Goal: Information Seeking & Learning: Learn about a topic

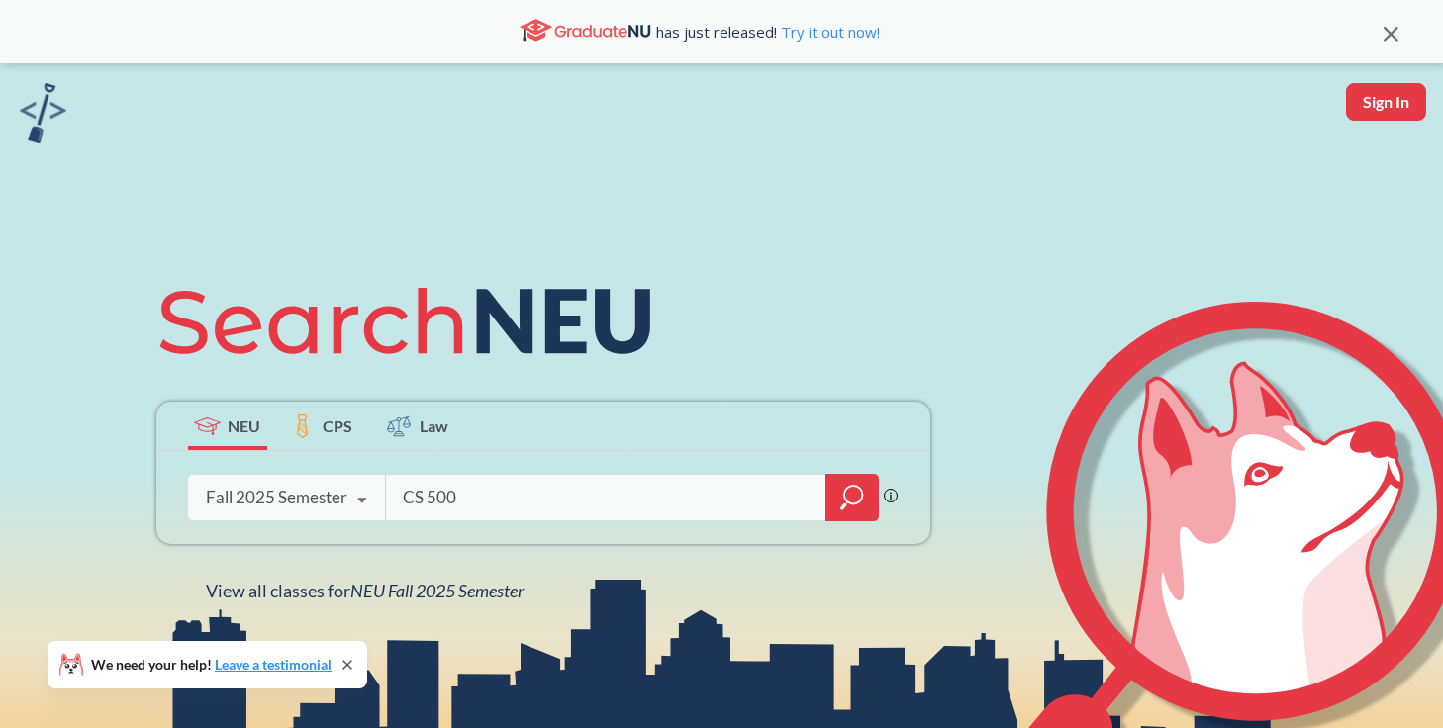
type input "CS 5002"
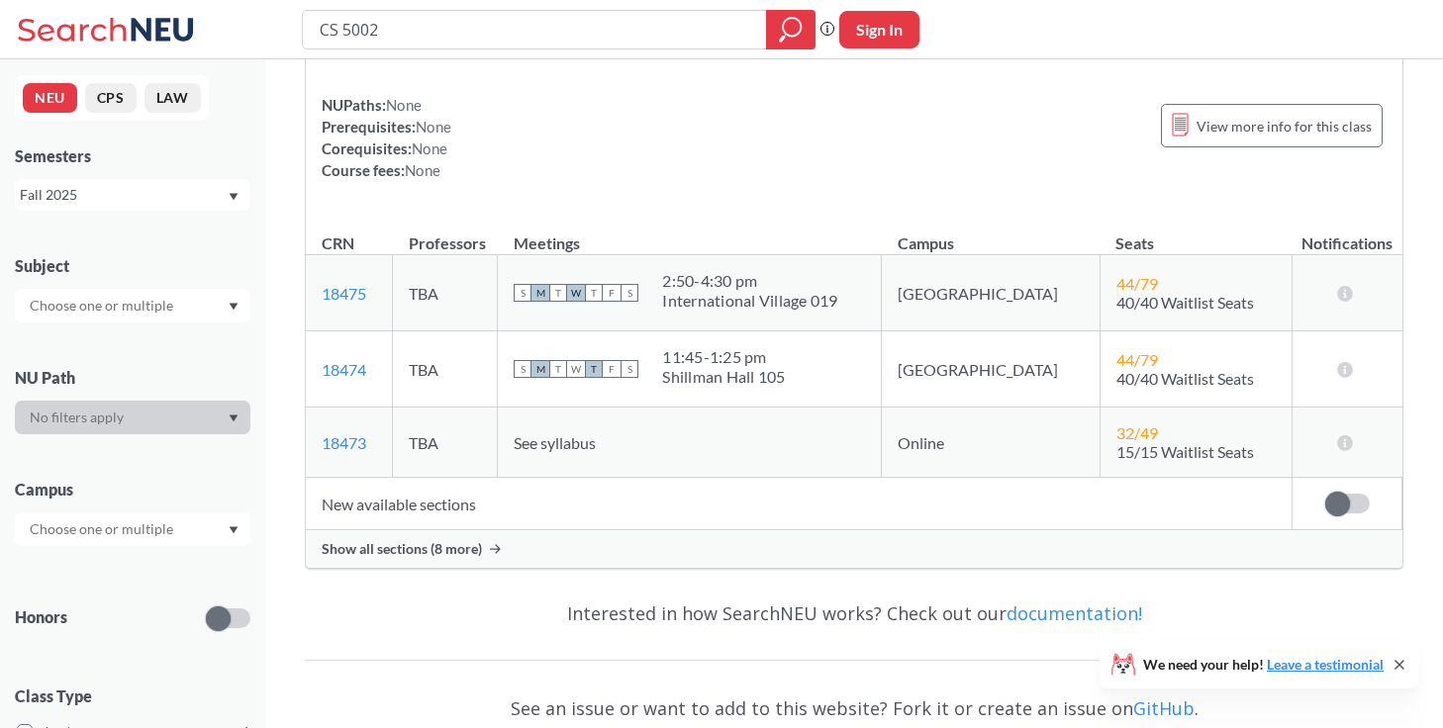
scroll to position [224, 0]
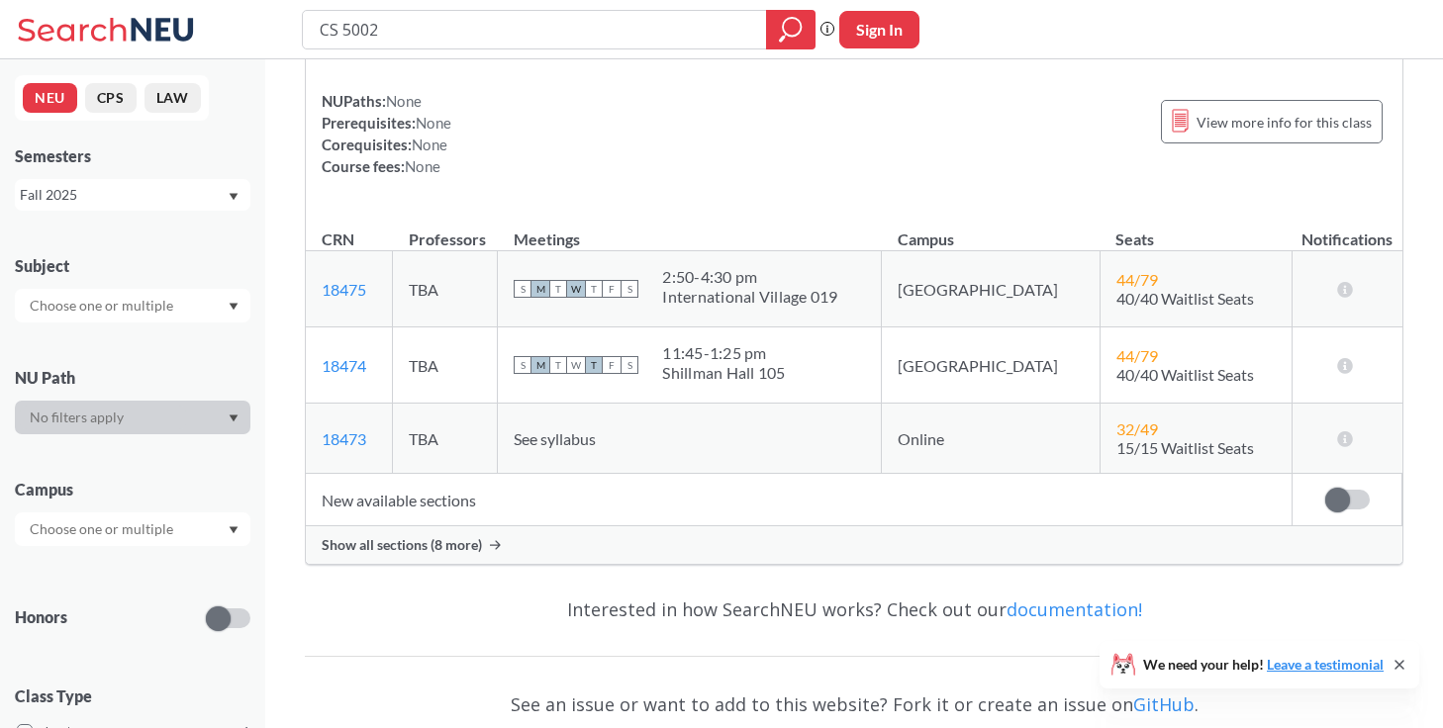
click at [435, 502] on td "New available sections" at bounding box center [799, 500] width 987 height 52
click at [453, 547] on span "Show all sections (8 more)" at bounding box center [402, 545] width 160 height 18
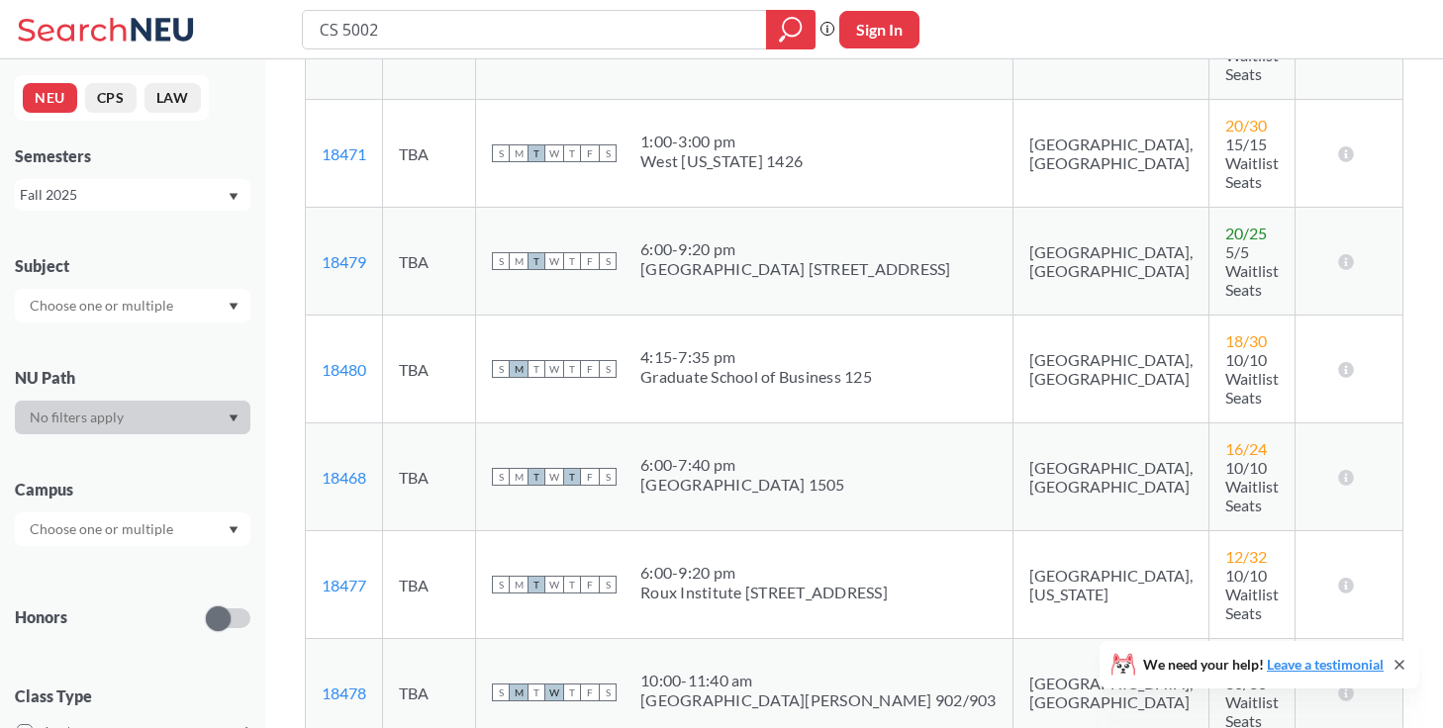
scroll to position [702, 0]
drag, startPoint x: 370, startPoint y: 338, endPoint x: 315, endPoint y: 339, distance: 55.4
click at [315, 529] on td "18477 View this section on Banner." at bounding box center [344, 583] width 77 height 108
copy link "18477"
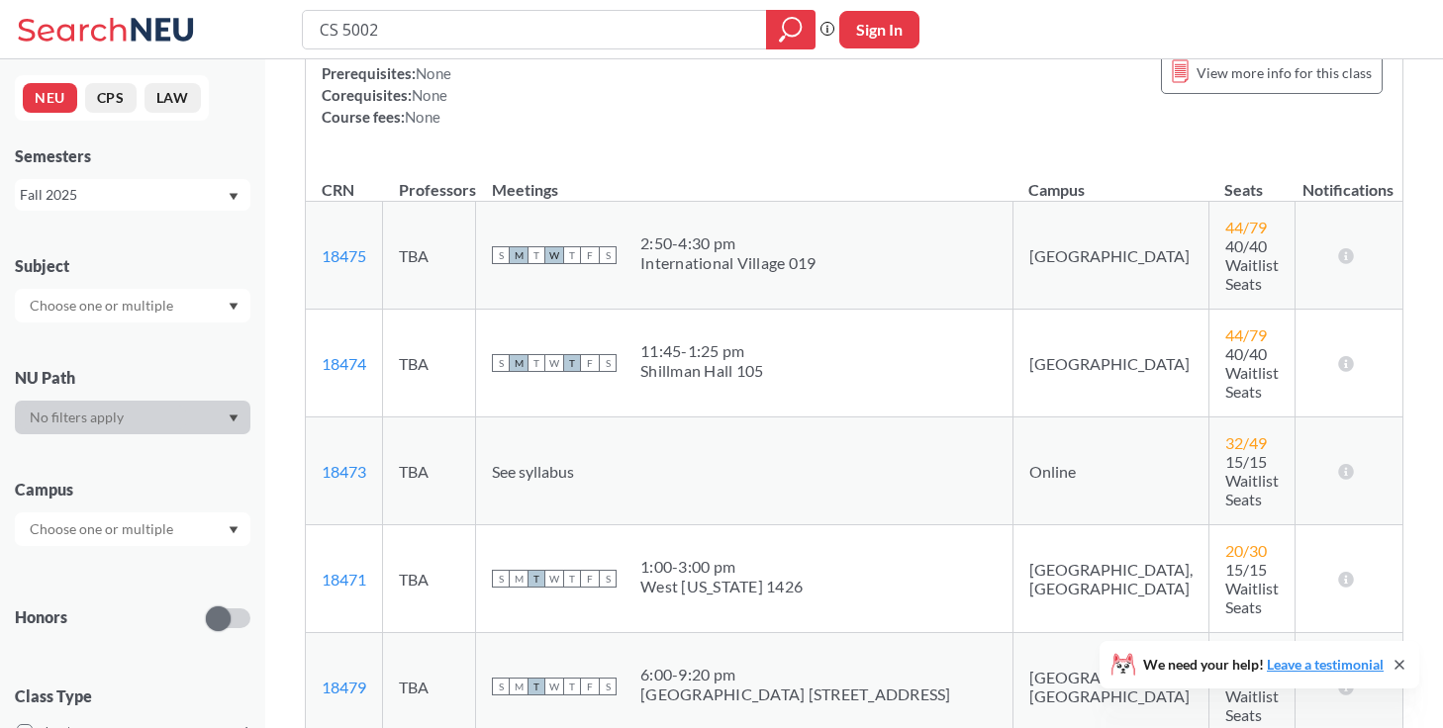
scroll to position [245, 0]
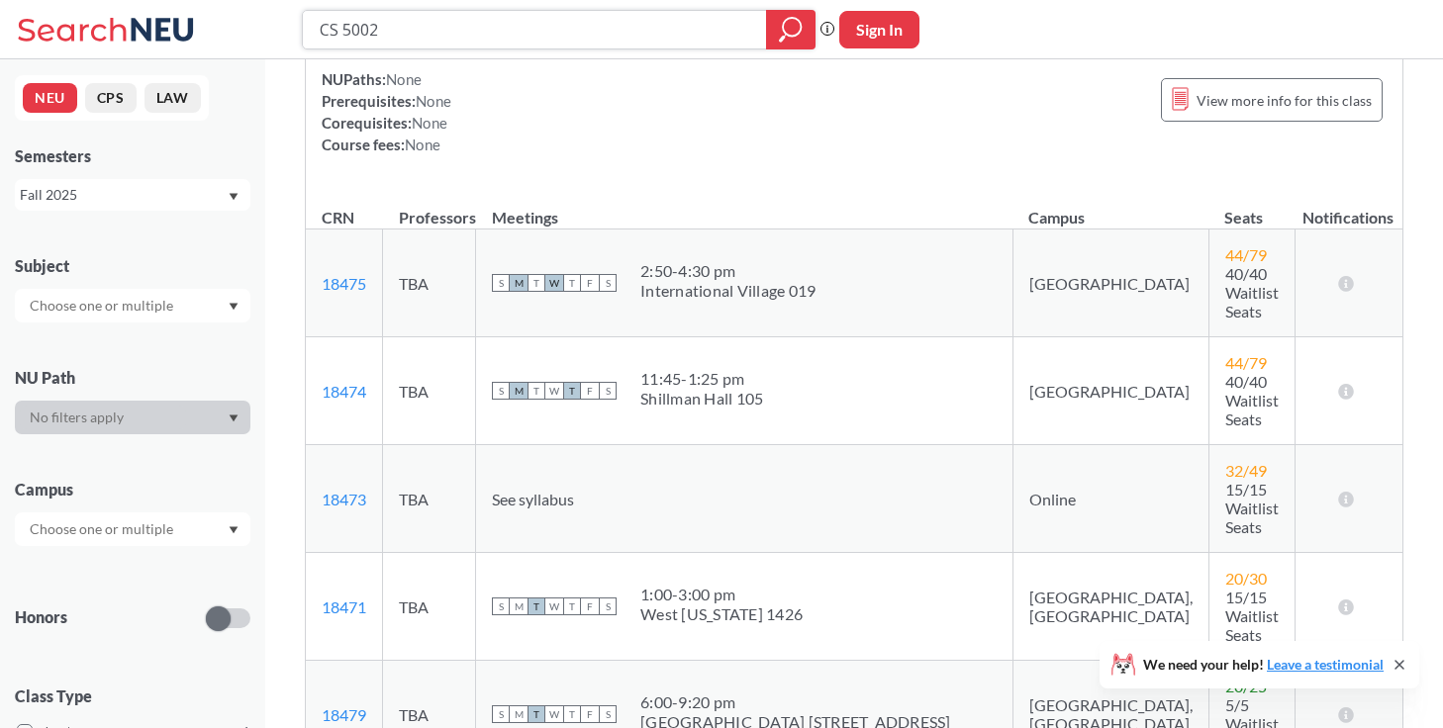
click at [413, 34] on input "CS 5002" at bounding box center [535, 30] width 434 height 34
type input "CS 5001"
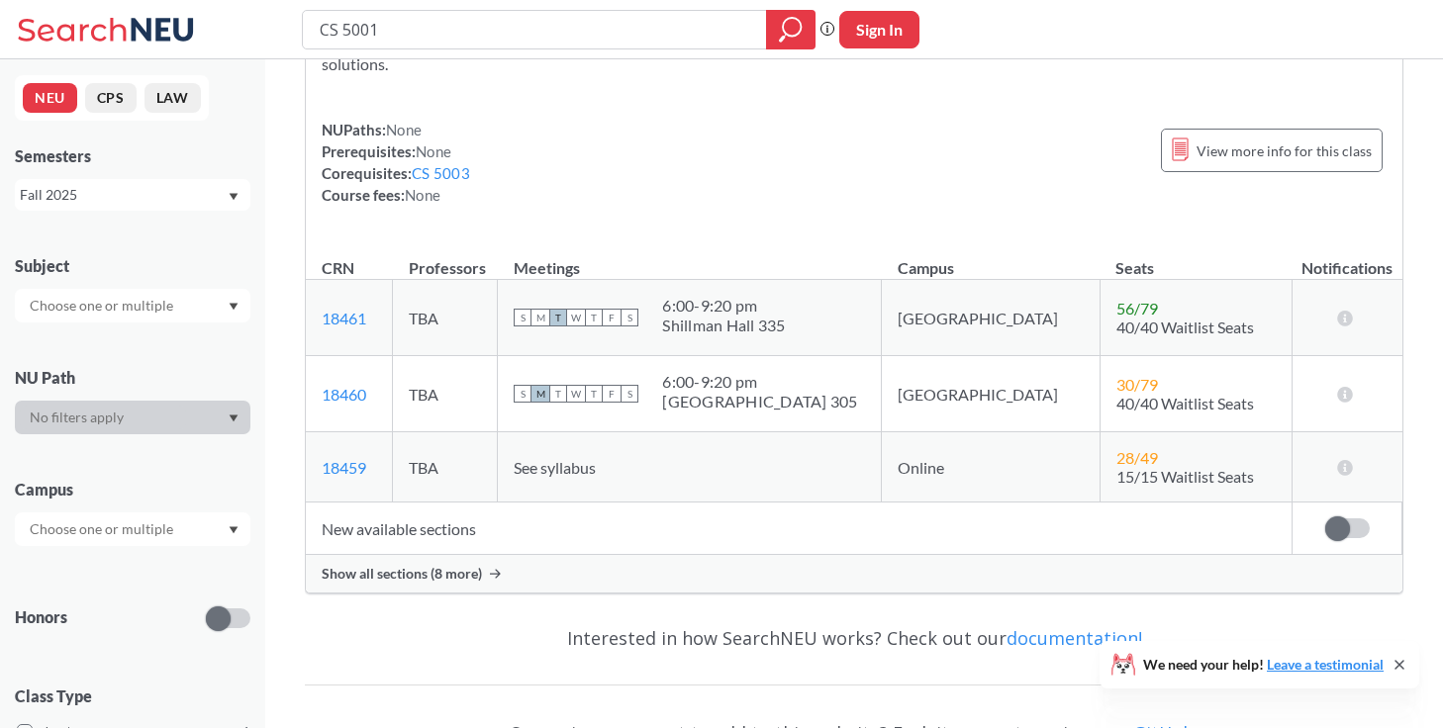
scroll to position [219, 0]
click at [443, 590] on div "Show all sections (8 more)" at bounding box center [854, 572] width 1097 height 38
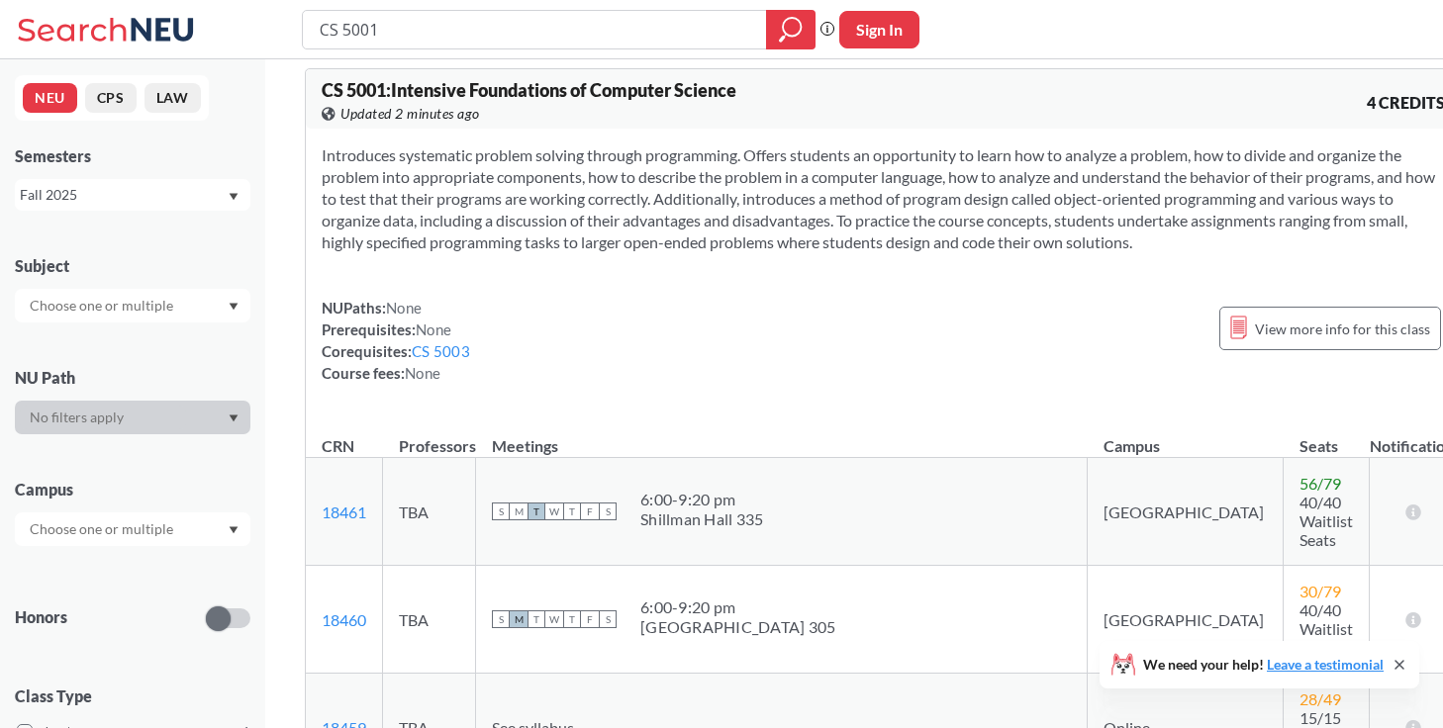
scroll to position [0, 0]
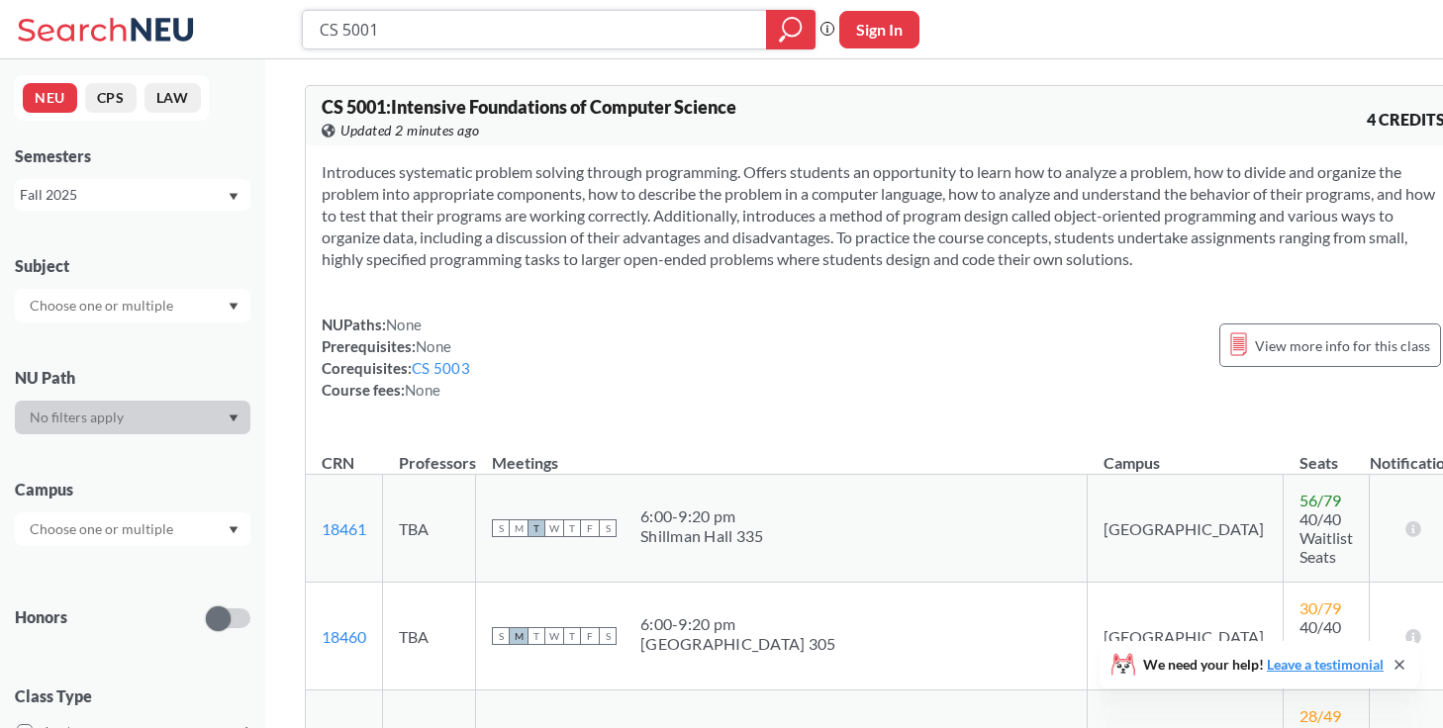
click at [429, 41] on input "CS 5001" at bounding box center [535, 30] width 434 height 34
type input "CS 5003"
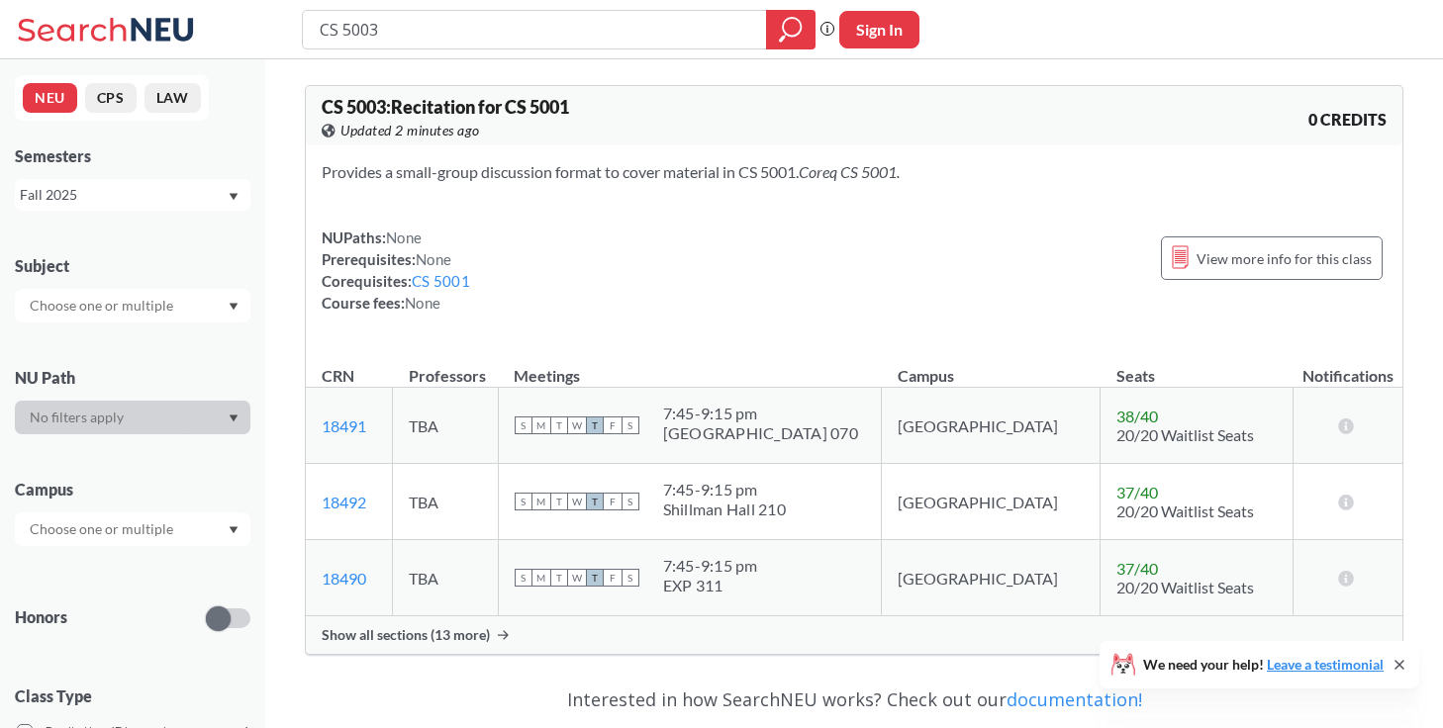
click at [426, 632] on span "Show all sections (13 more)" at bounding box center [406, 635] width 168 height 18
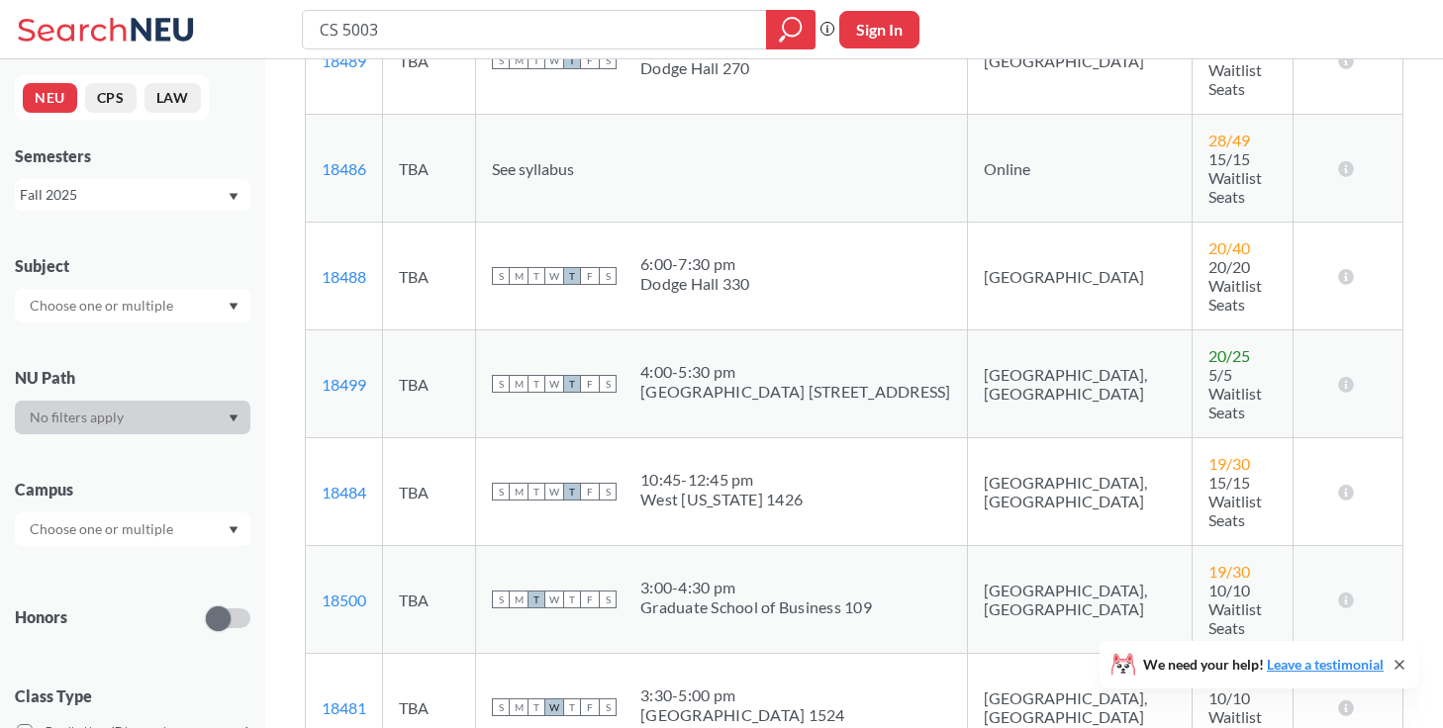
scroll to position [714, 0]
